Goal: Find specific page/section: Find specific page/section

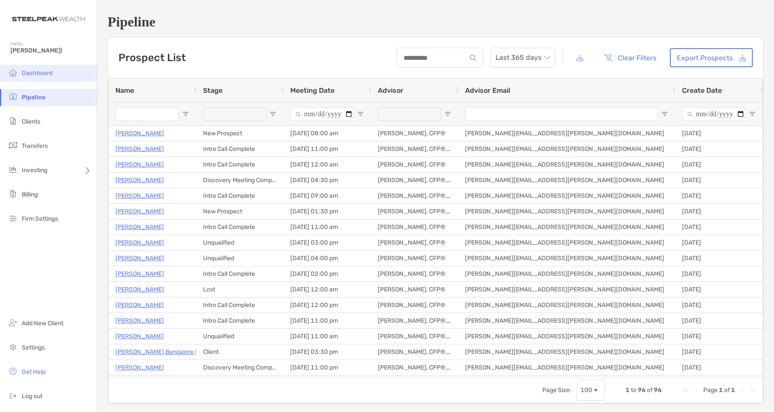
click at [29, 73] on span "Dashboard" at bounding box center [37, 72] width 31 height 7
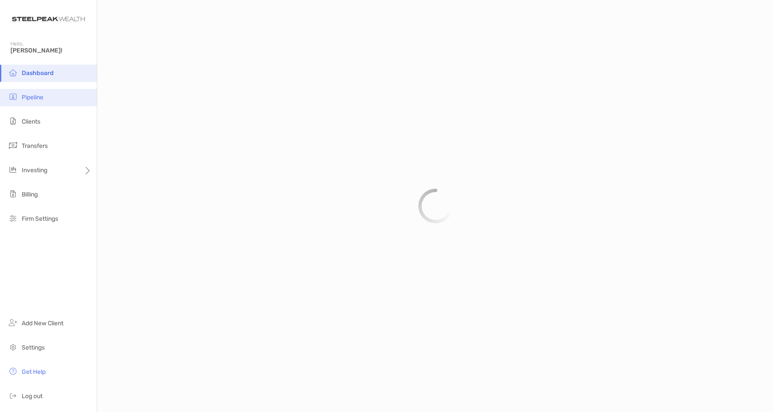
click at [36, 99] on span "Pipeline" at bounding box center [33, 97] width 22 height 7
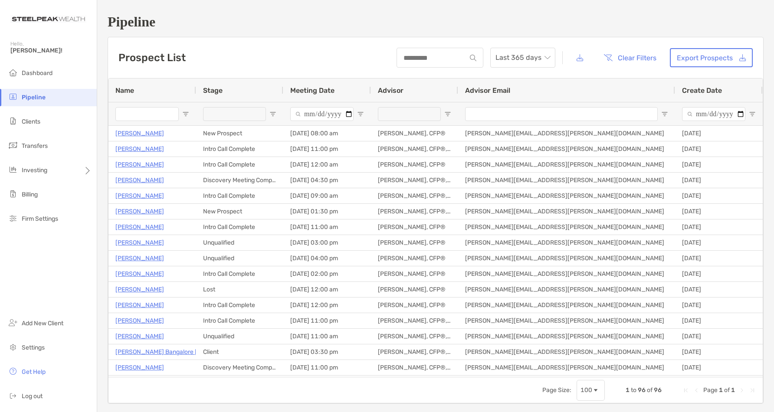
click at [270, 108] on div at bounding box center [239, 113] width 87 height 23
click at [271, 111] on span "Open Filter Menu" at bounding box center [272, 114] width 7 height 7
click at [285, 153] on div "(Select All)" at bounding box center [317, 155] width 82 height 12
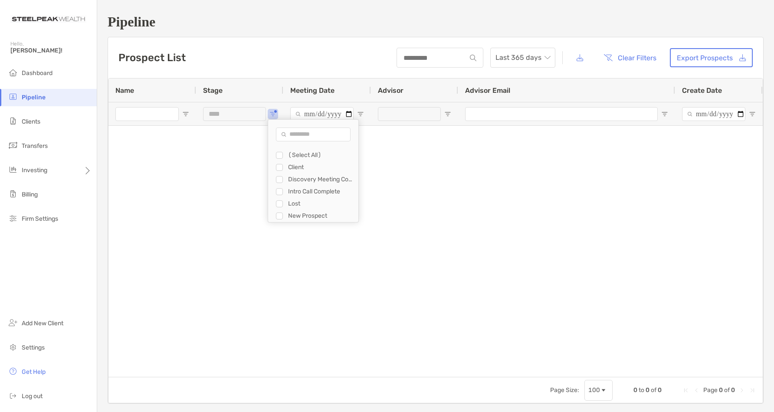
type input "**********"
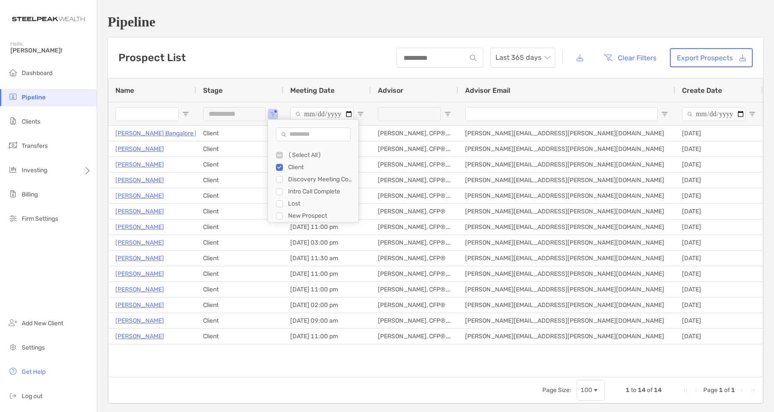
click at [300, 45] on div "Prospect List Last 365 days Clear Filters Export Prospects" at bounding box center [435, 57] width 655 height 41
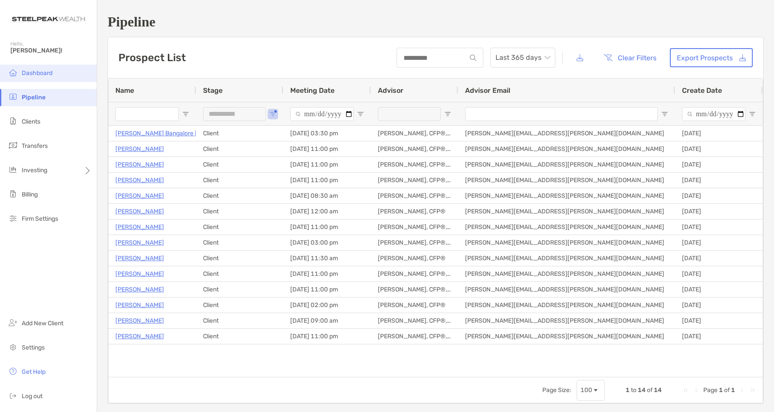
click at [37, 72] on span "Dashboard" at bounding box center [37, 72] width 31 height 7
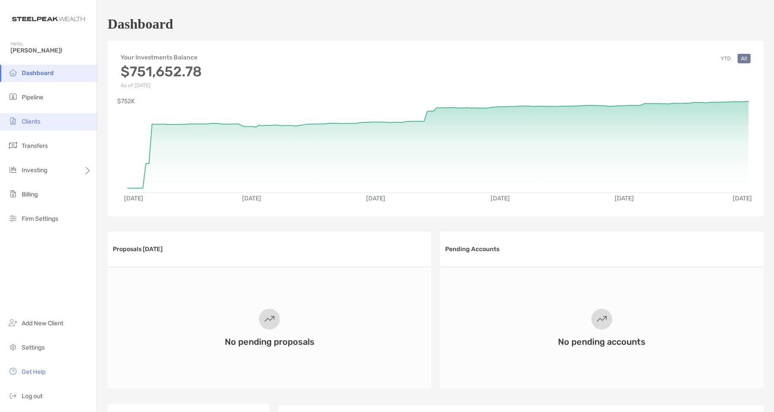
click at [33, 121] on span "Clients" at bounding box center [31, 121] width 19 height 7
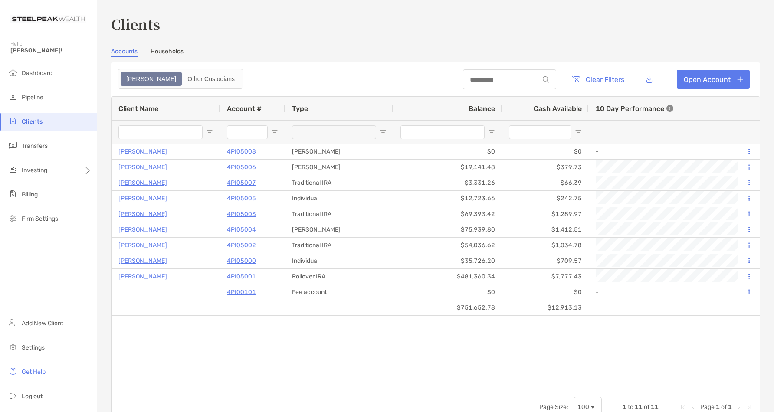
click at [178, 56] on link "Households" at bounding box center [167, 53] width 33 height 10
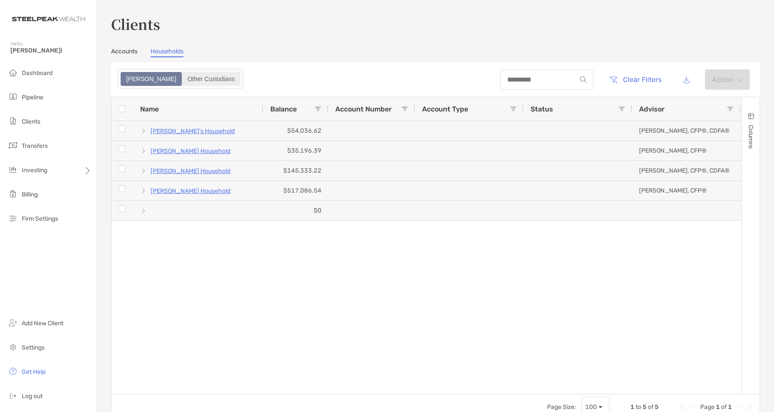
click at [183, 80] on div "Other Custodians" at bounding box center [211, 79] width 57 height 12
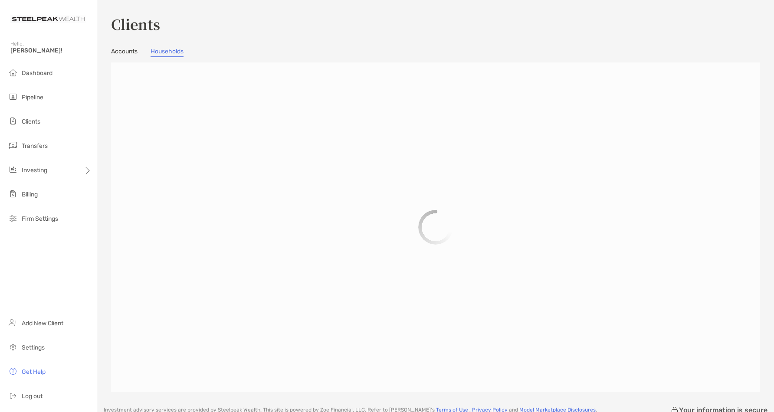
click at [164, 80] on div at bounding box center [435, 227] width 649 height 330
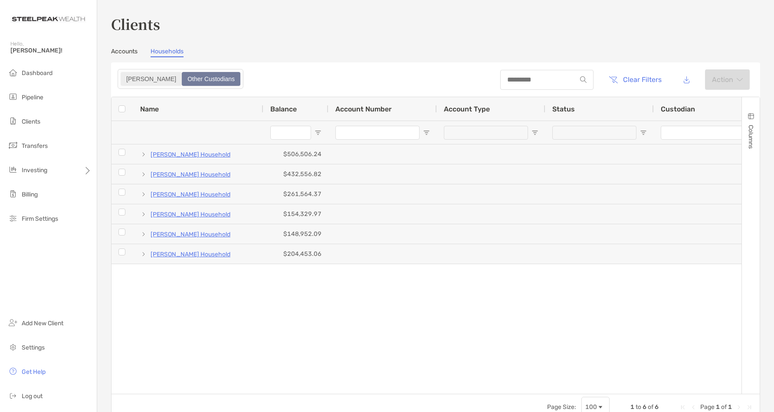
click at [128, 78] on div "[PERSON_NAME]" at bounding box center [150, 79] width 59 height 12
